Goal: Check status: Check status

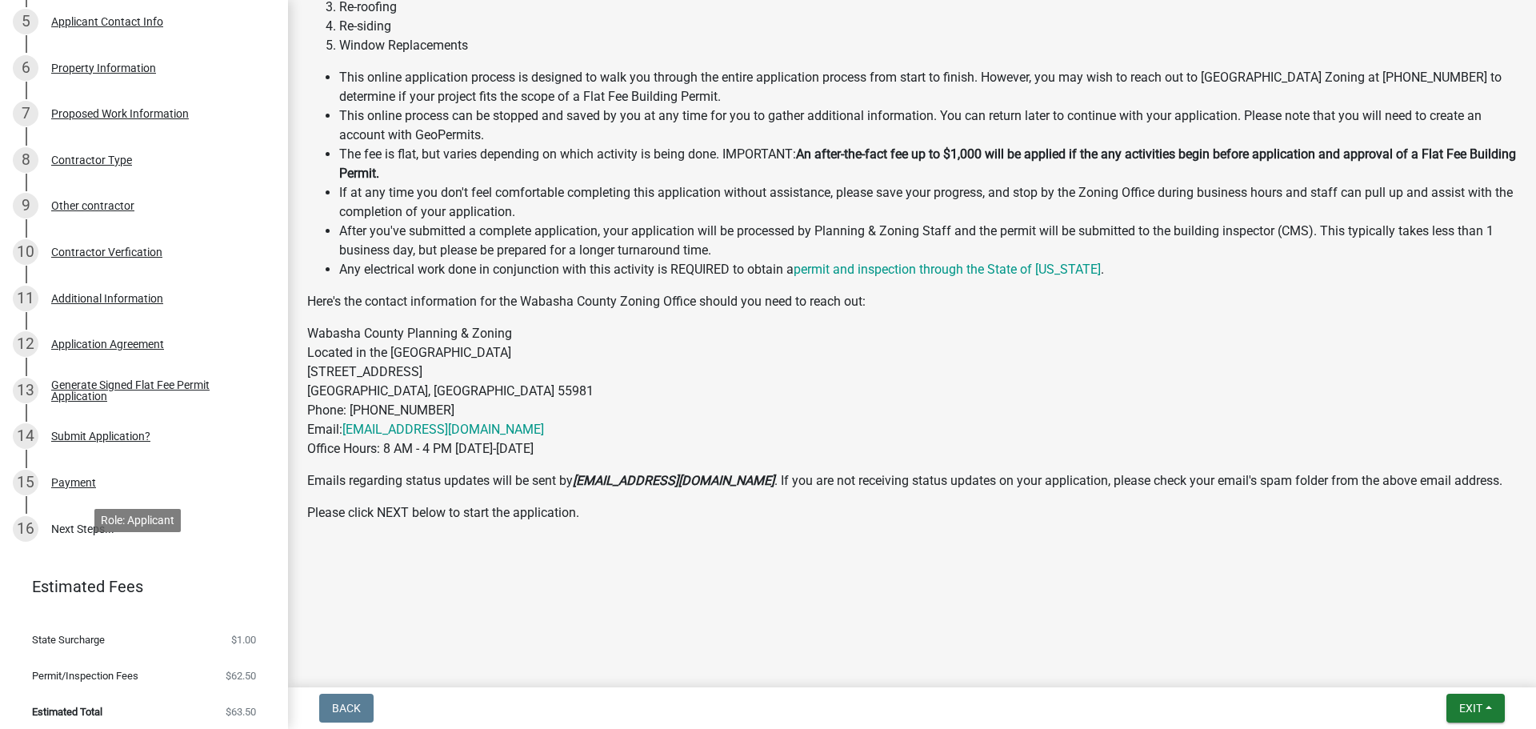
scroll to position [479, 0]
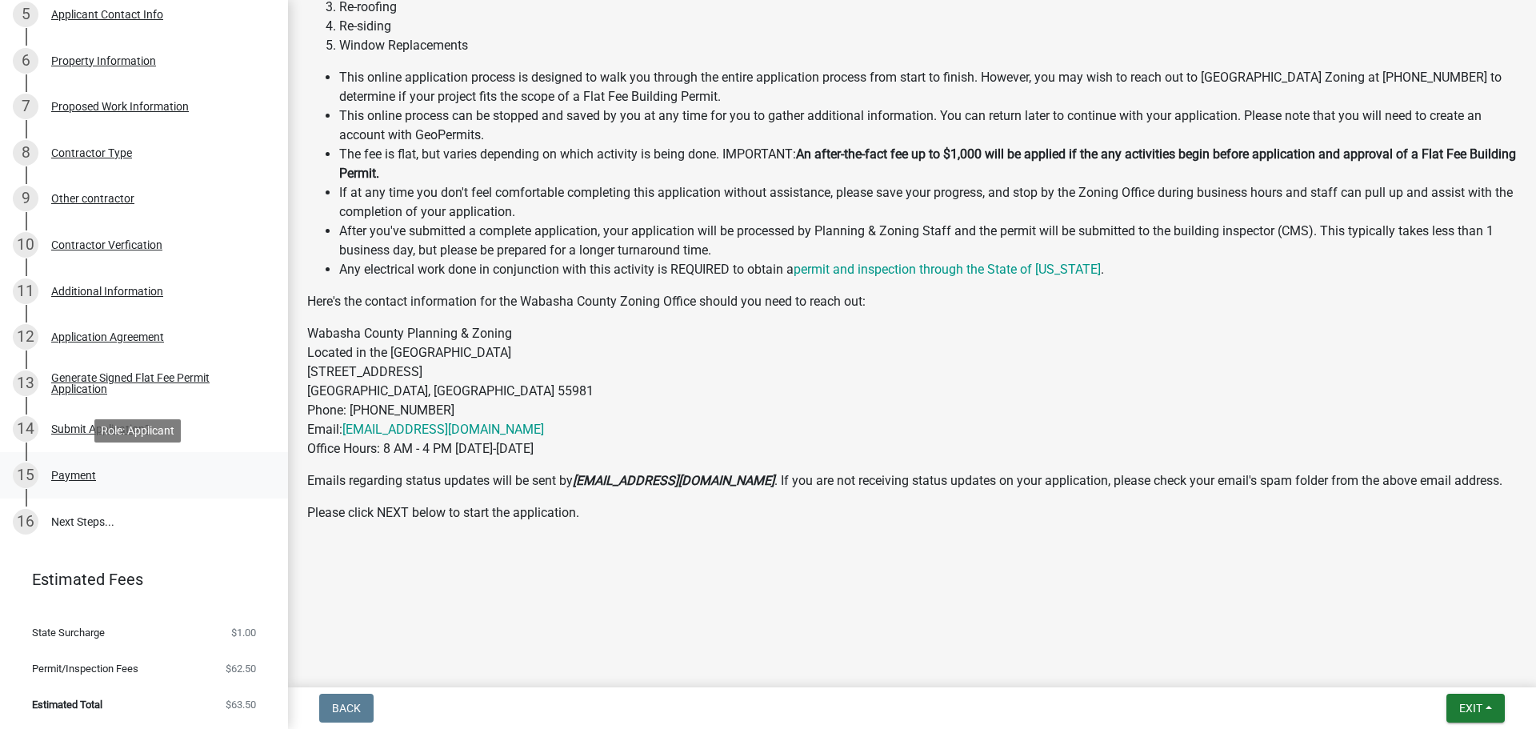
click at [84, 477] on div "Payment" at bounding box center [73, 475] width 45 height 11
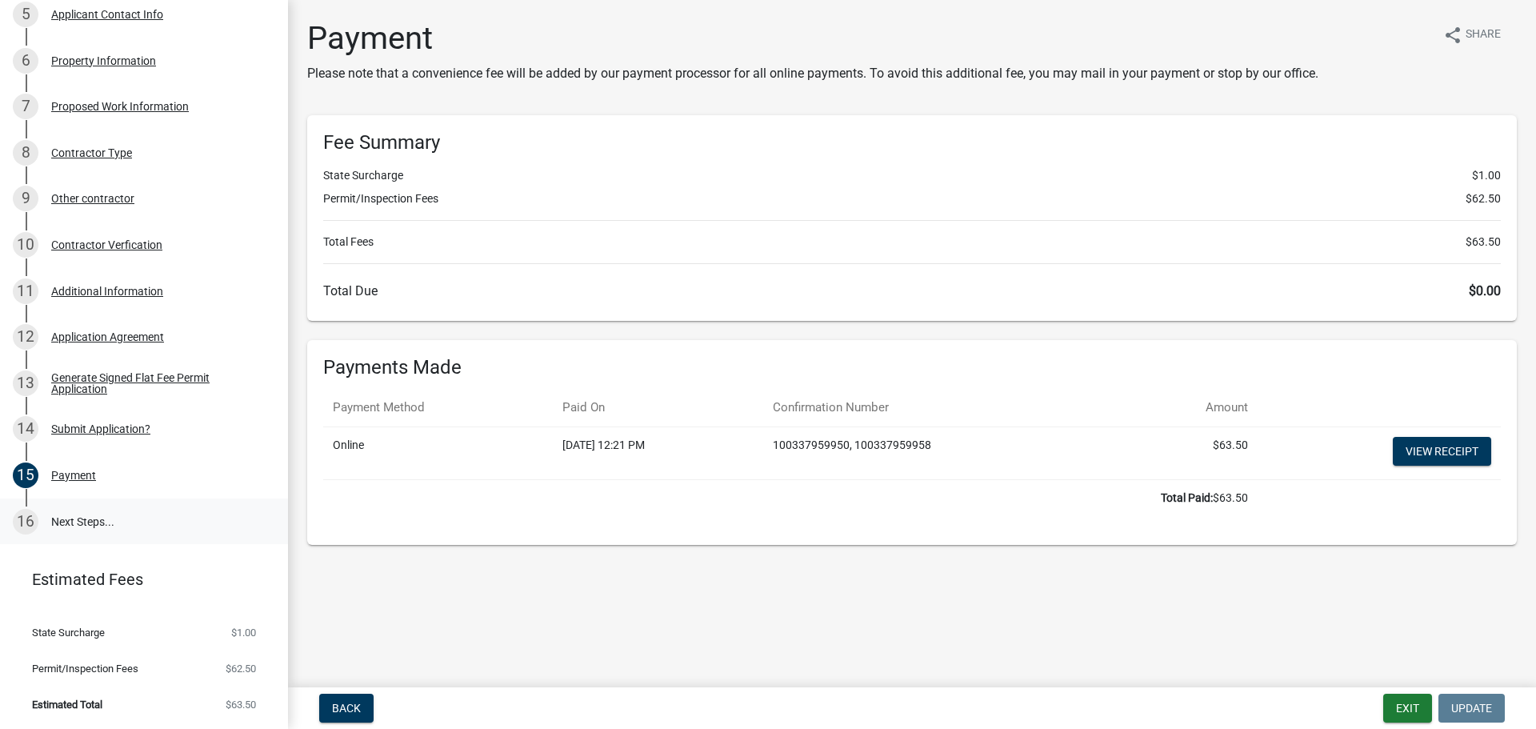
click at [65, 518] on link "16 Next Steps..." at bounding box center [144, 521] width 288 height 46
click at [112, 530] on link "16 Next Steps..." at bounding box center [144, 521] width 288 height 46
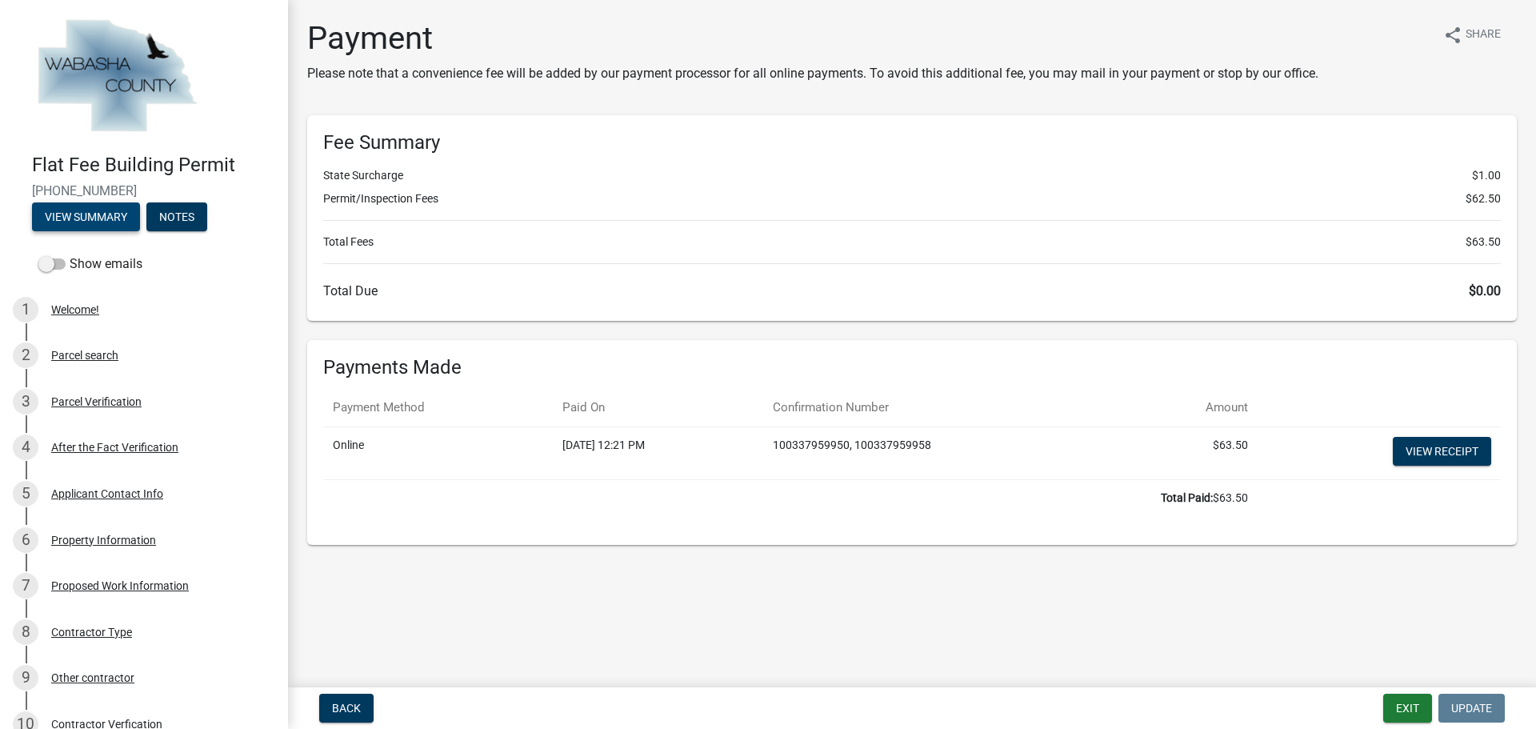
click at [112, 219] on button "View Summary" at bounding box center [86, 216] width 108 height 29
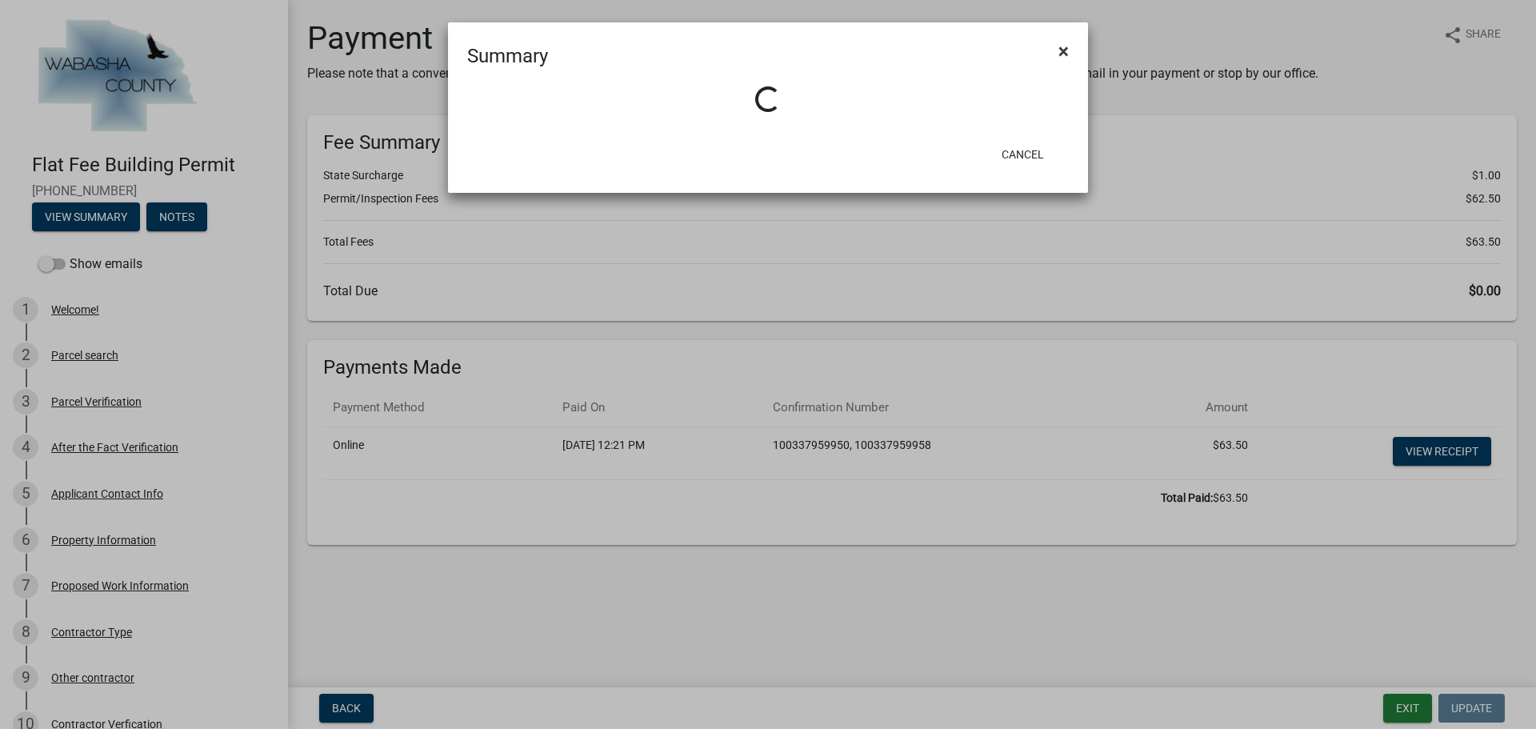
click at [1065, 50] on span "×" at bounding box center [1063, 51] width 10 height 22
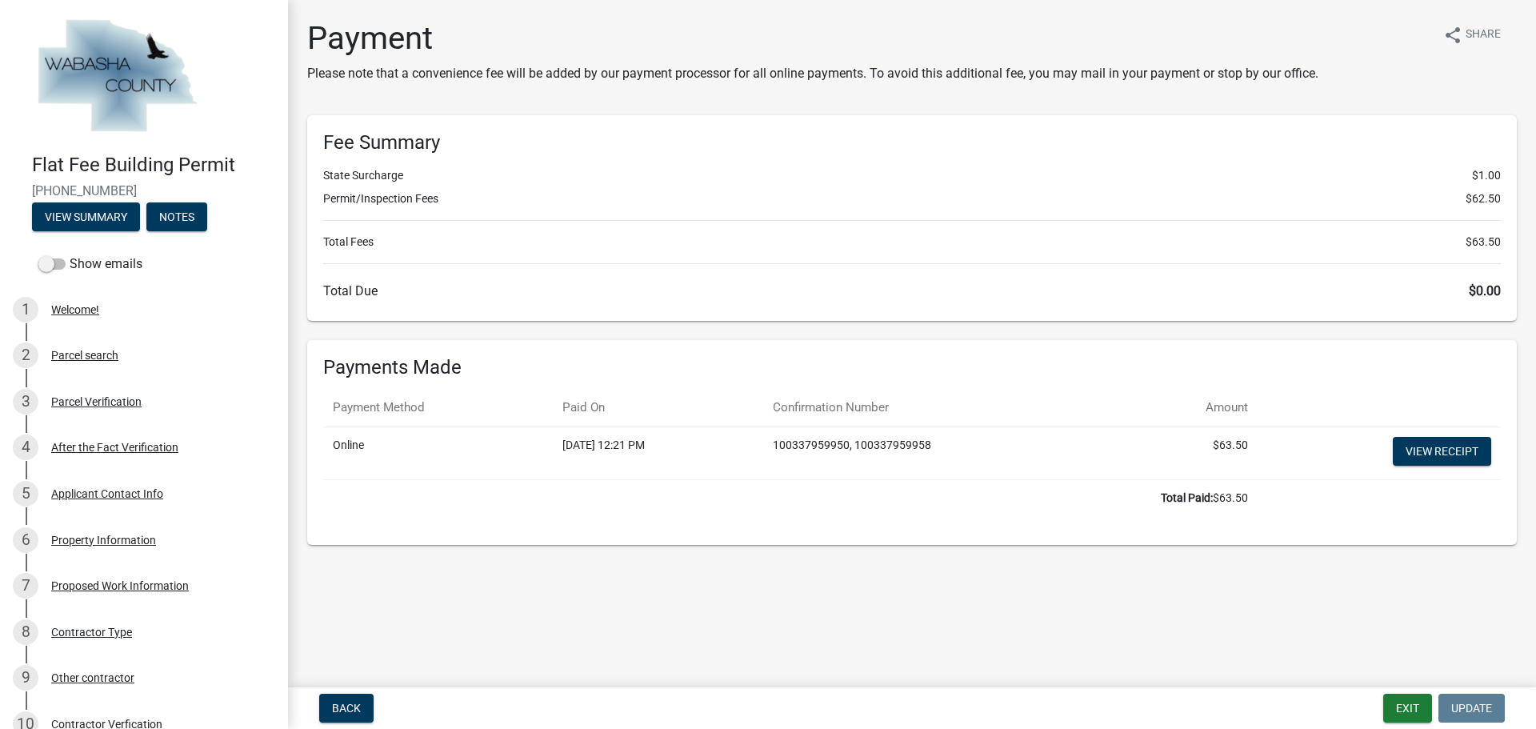
click at [146, 108] on img at bounding box center [117, 77] width 170 height 120
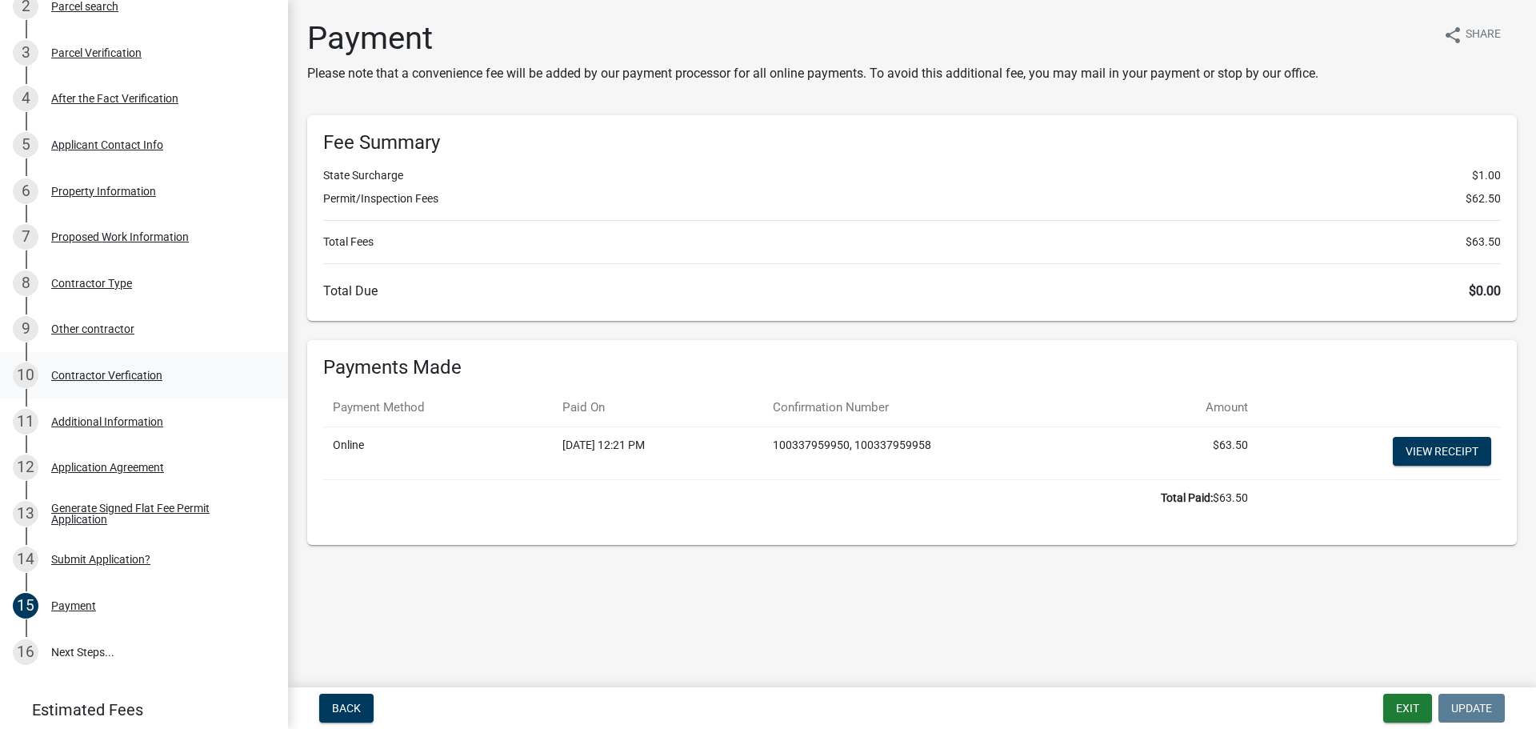
scroll to position [479, 0]
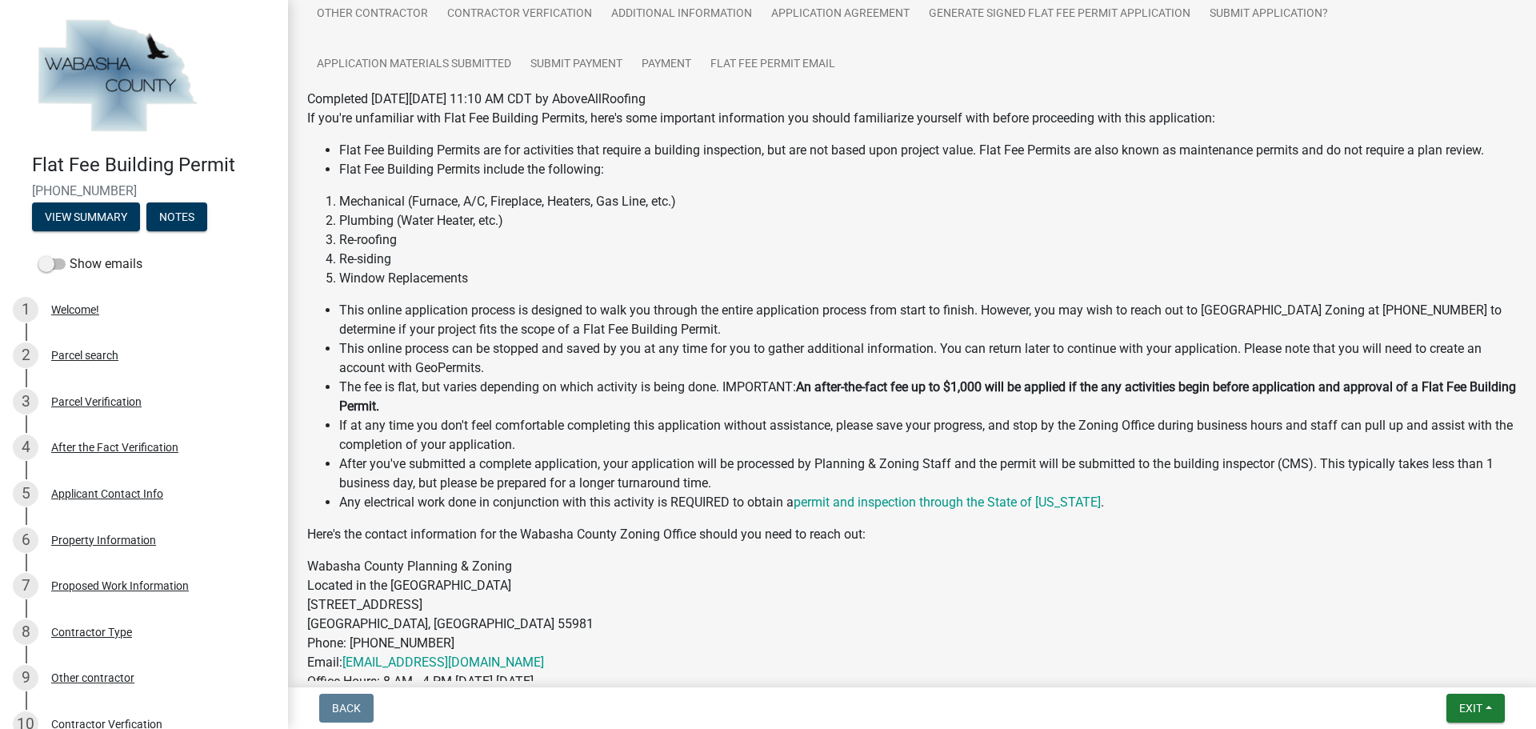
scroll to position [416, 0]
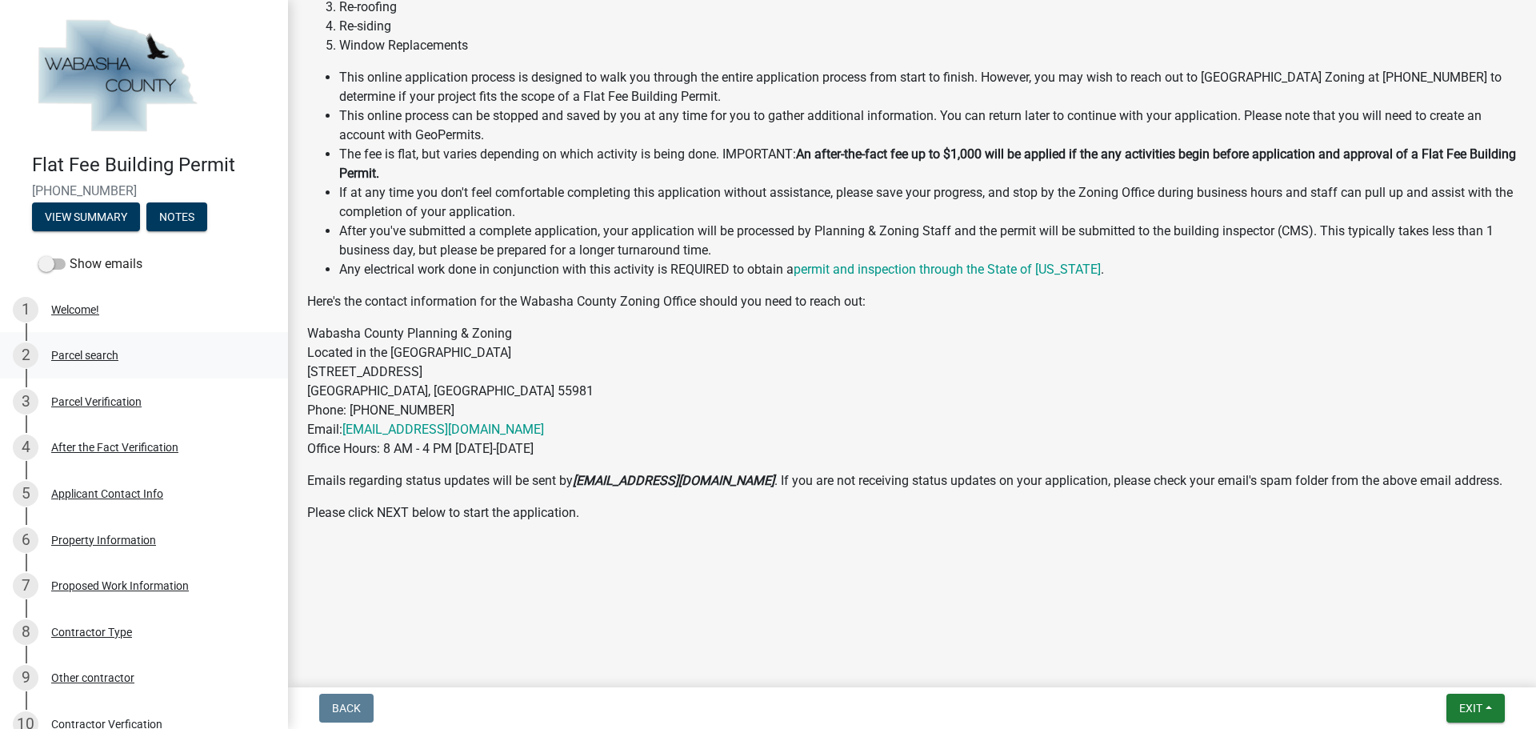
click at [170, 356] on div "2 Parcel search" at bounding box center [138, 355] width 250 height 26
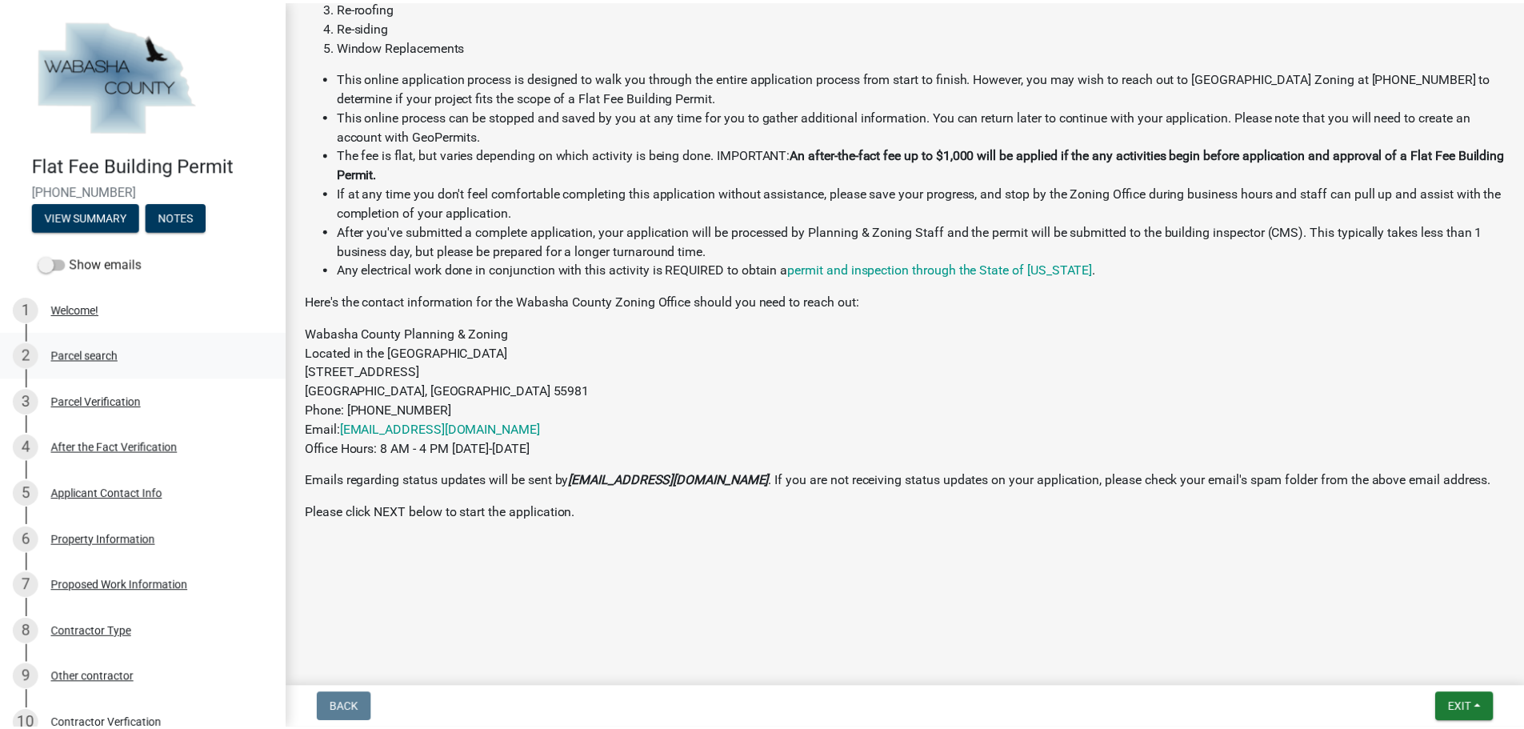
scroll to position [0, 0]
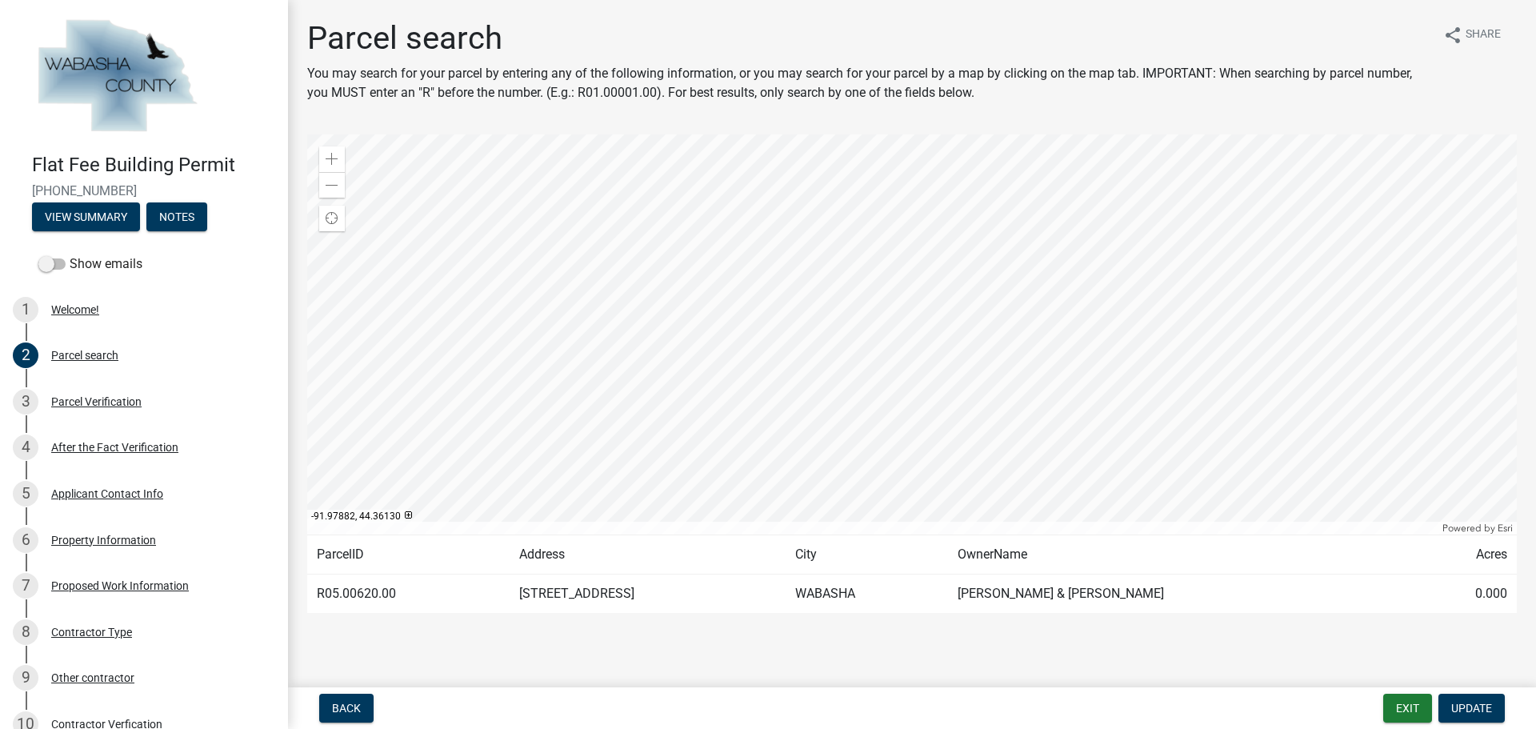
click at [77, 190] on span "[PHONE_NUMBER]" at bounding box center [144, 190] width 224 height 15
copy div "25-250-290 View Summary Notes"
click at [1414, 706] on button "Exit" at bounding box center [1407, 708] width 49 height 29
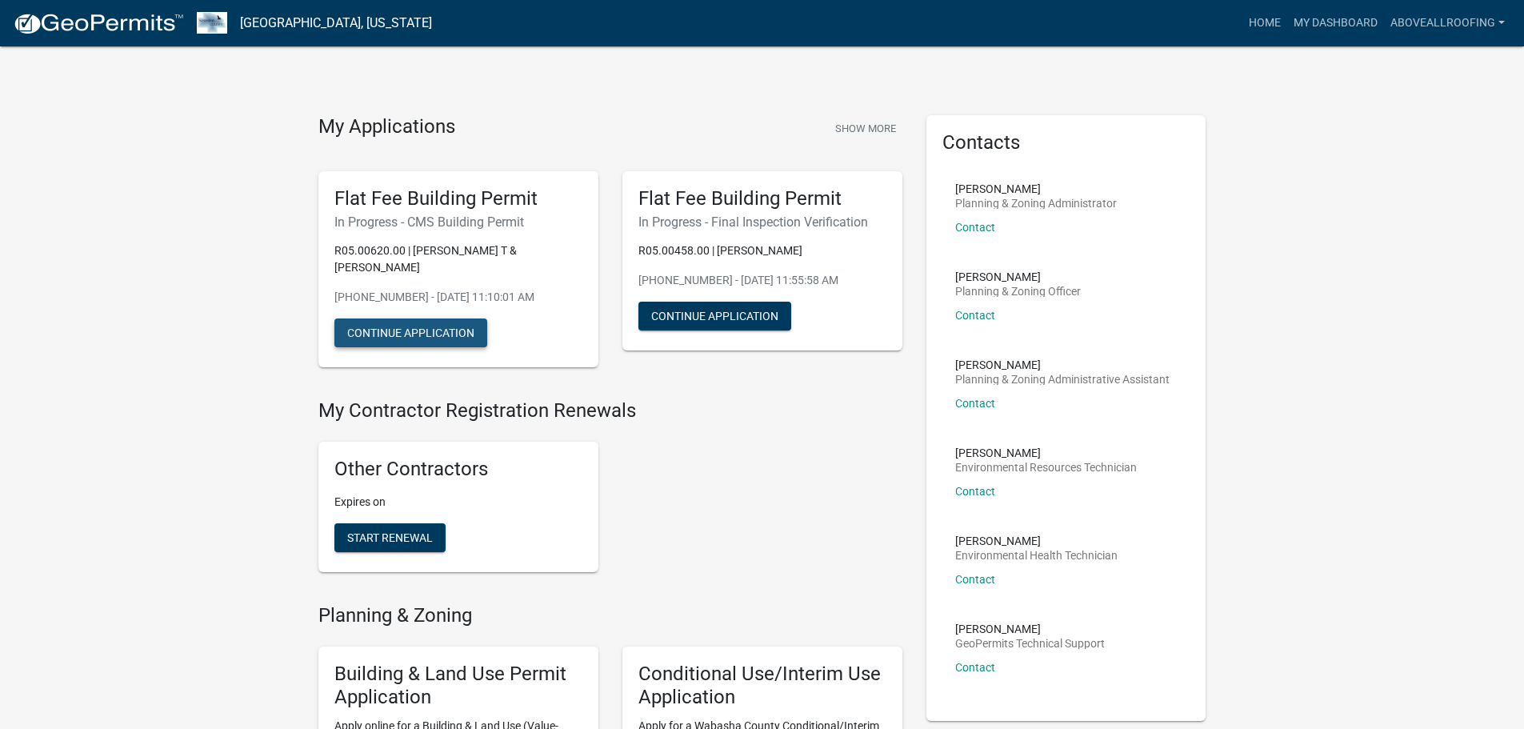
click at [390, 318] on button "Continue Application" at bounding box center [410, 332] width 153 height 29
